Goal: Task Accomplishment & Management: Complete application form

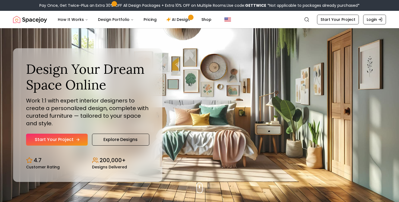
click at [69, 138] on link "Start Your Project" at bounding box center [57, 140] width 62 height 12
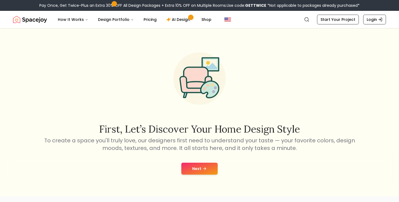
click at [199, 167] on button "Next" at bounding box center [199, 169] width 36 height 12
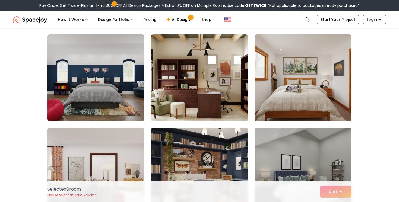
scroll to position [227, 0]
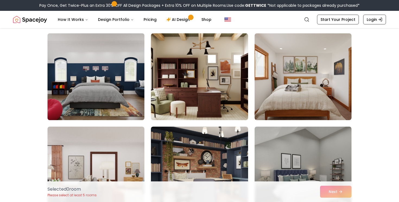
click at [100, 98] on img at bounding box center [96, 76] width 102 height 91
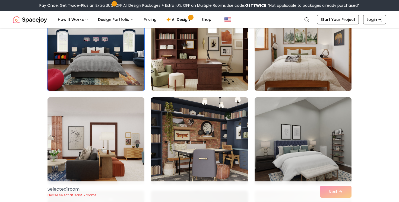
scroll to position [282, 0]
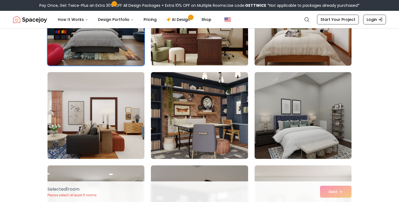
click at [197, 119] on img at bounding box center [199, 115] width 97 height 87
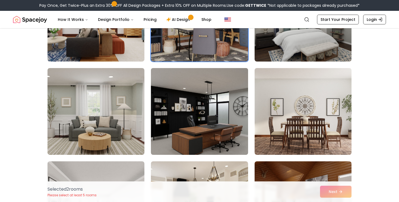
click at [188, 124] on img at bounding box center [199, 111] width 102 height 91
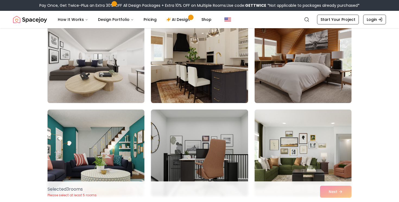
scroll to position [519, 0]
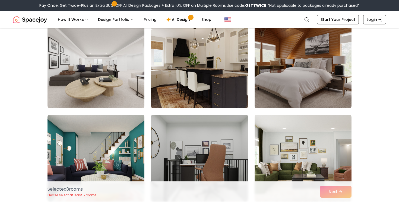
click at [305, 65] on img at bounding box center [303, 64] width 102 height 91
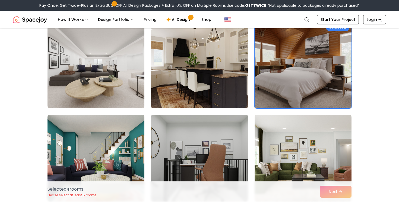
click at [291, 82] on img at bounding box center [303, 64] width 102 height 91
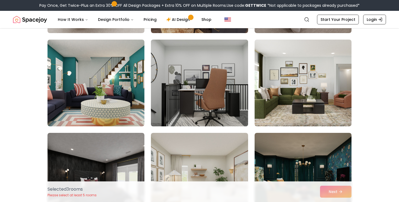
click at [230, 107] on img at bounding box center [199, 82] width 102 height 91
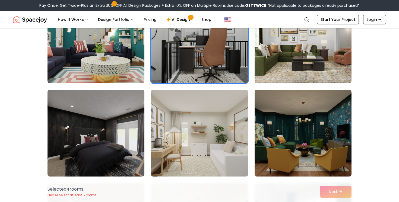
scroll to position [646, 0]
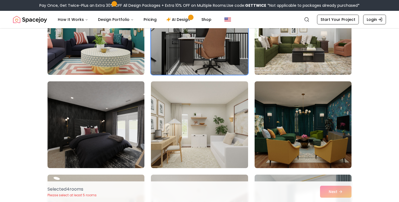
click at [227, 63] on img at bounding box center [199, 31] width 102 height 91
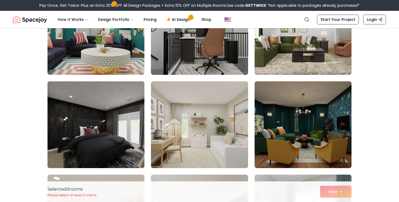
click at [100, 127] on img at bounding box center [96, 124] width 102 height 91
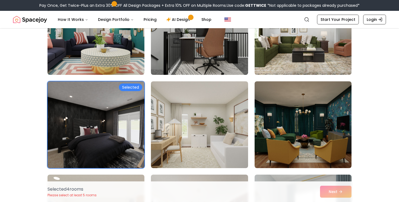
click at [113, 126] on img at bounding box center [96, 124] width 102 height 91
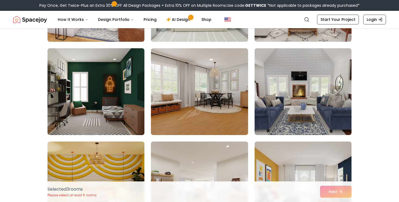
scroll to position [1619, 0]
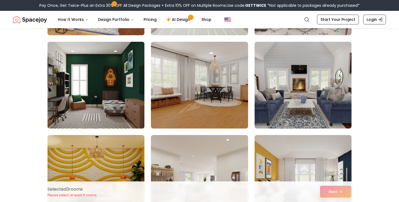
click at [99, 75] on img at bounding box center [96, 85] width 102 height 91
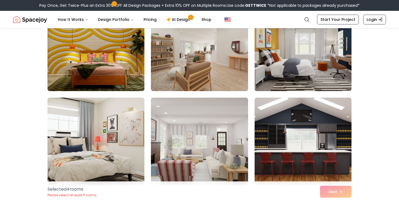
scroll to position [1750, 0]
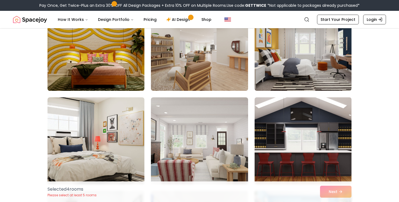
click at [293, 112] on img at bounding box center [303, 140] width 102 height 91
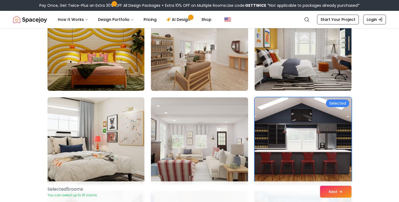
click at [293, 55] on img at bounding box center [303, 47] width 102 height 91
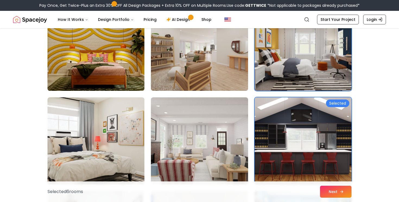
click at [328, 190] on button "Next" at bounding box center [335, 192] width 31 height 12
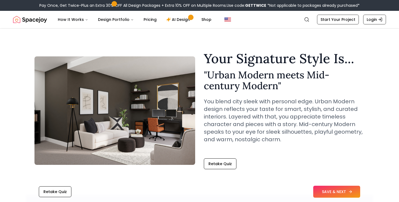
click at [335, 190] on button "SAVE & NEXT" at bounding box center [336, 192] width 47 height 12
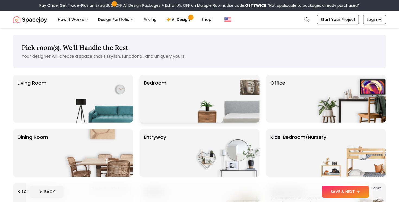
click at [188, 92] on div "Bedroom" at bounding box center [200, 99] width 120 height 48
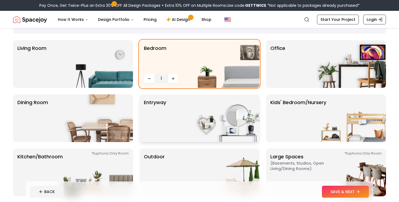
scroll to position [36, 0]
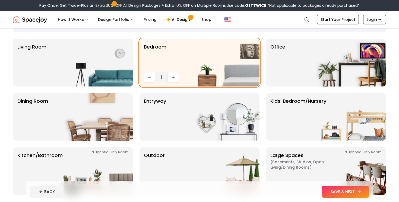
click at [335, 190] on button "SAVE & NEXT" at bounding box center [345, 192] width 47 height 12
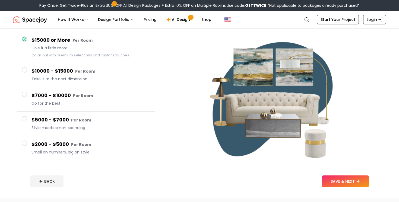
scroll to position [53, 0]
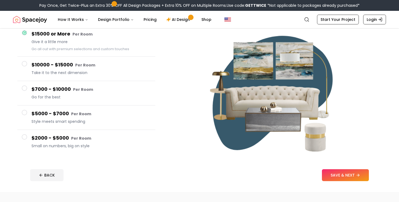
click at [27, 137] on button "$2000 - $5000 Per Room Small on numbers, big on style" at bounding box center [86, 142] width 138 height 24
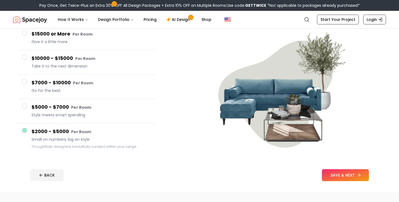
click at [350, 176] on button "SAVE & NEXT" at bounding box center [345, 175] width 47 height 12
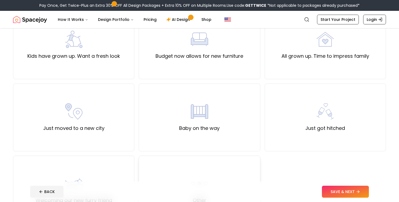
scroll to position [130, 0]
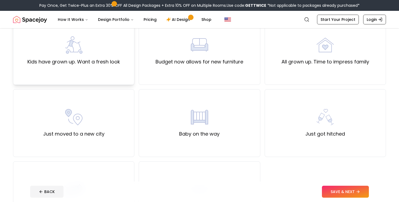
click at [116, 65] on label "Kids have grown up. Want a fresh look" at bounding box center [73, 62] width 93 height 8
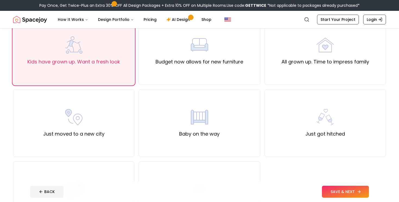
click at [343, 195] on button "SAVE & NEXT" at bounding box center [345, 192] width 47 height 12
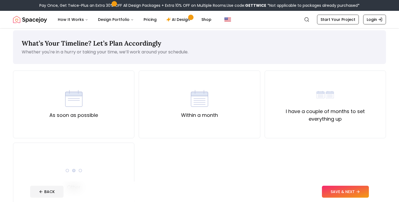
scroll to position [1, 0]
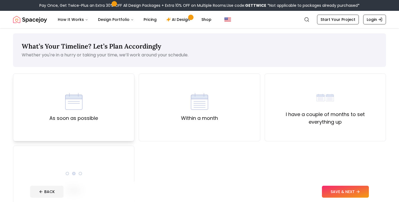
click at [129, 128] on div "As soon as possible" at bounding box center [73, 108] width 121 height 68
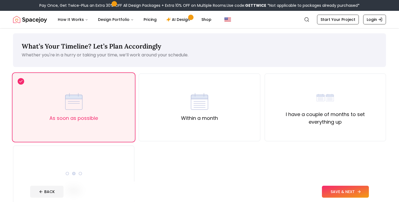
click at [334, 190] on button "SAVE & NEXT" at bounding box center [345, 192] width 47 height 12
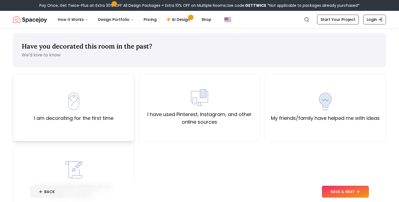
click at [120, 114] on div "I am decorating for the first time" at bounding box center [73, 108] width 121 height 68
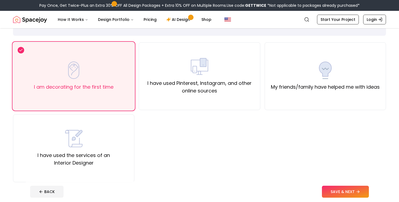
scroll to position [34, 0]
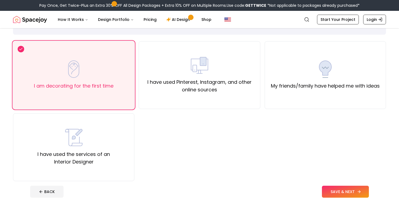
click at [352, 189] on button "SAVE & NEXT" at bounding box center [345, 192] width 47 height 12
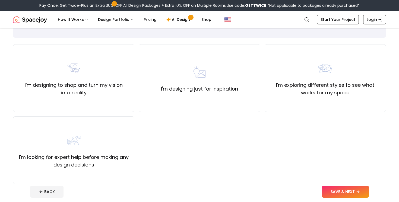
scroll to position [32, 0]
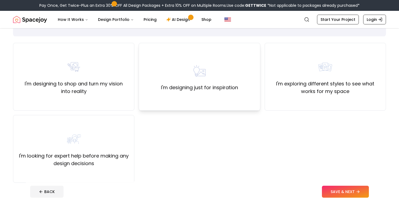
click at [219, 95] on div "I'm designing just for inspiration" at bounding box center [199, 77] width 121 height 68
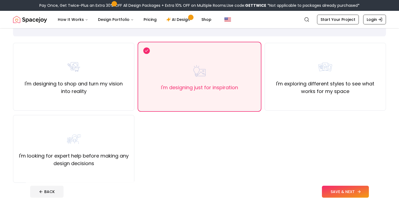
click at [335, 188] on button "SAVE & NEXT" at bounding box center [345, 192] width 47 height 12
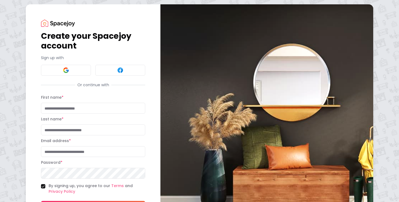
scroll to position [37, 0]
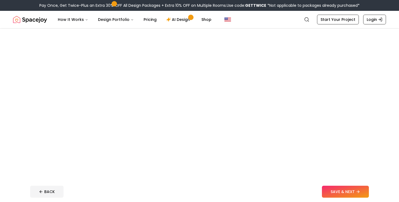
scroll to position [53, 0]
